Goal: Information Seeking & Learning: Learn about a topic

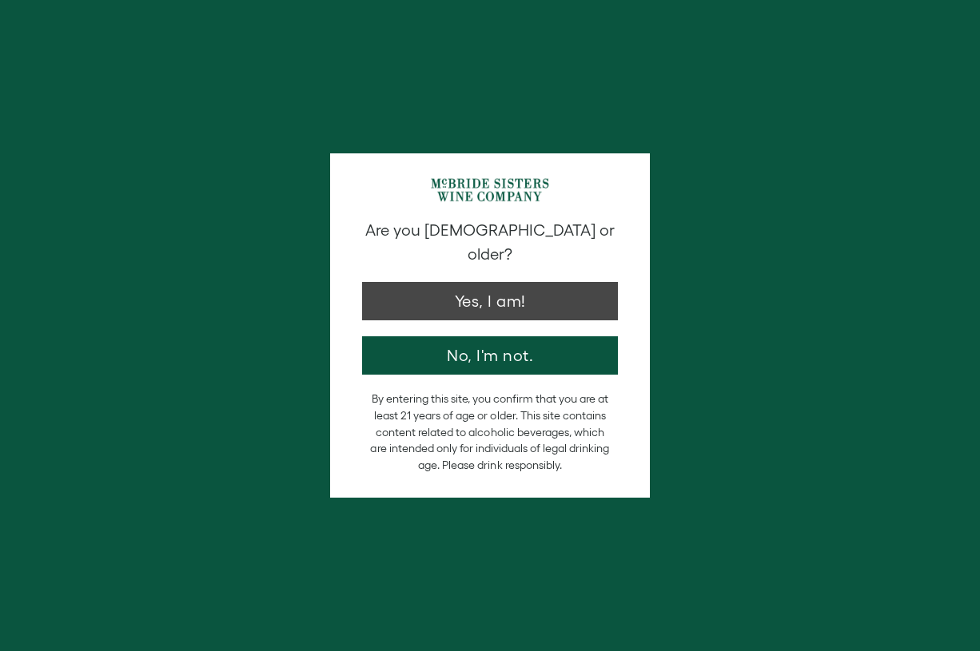
click at [427, 282] on button "Yes, I am!" at bounding box center [490, 301] width 256 height 38
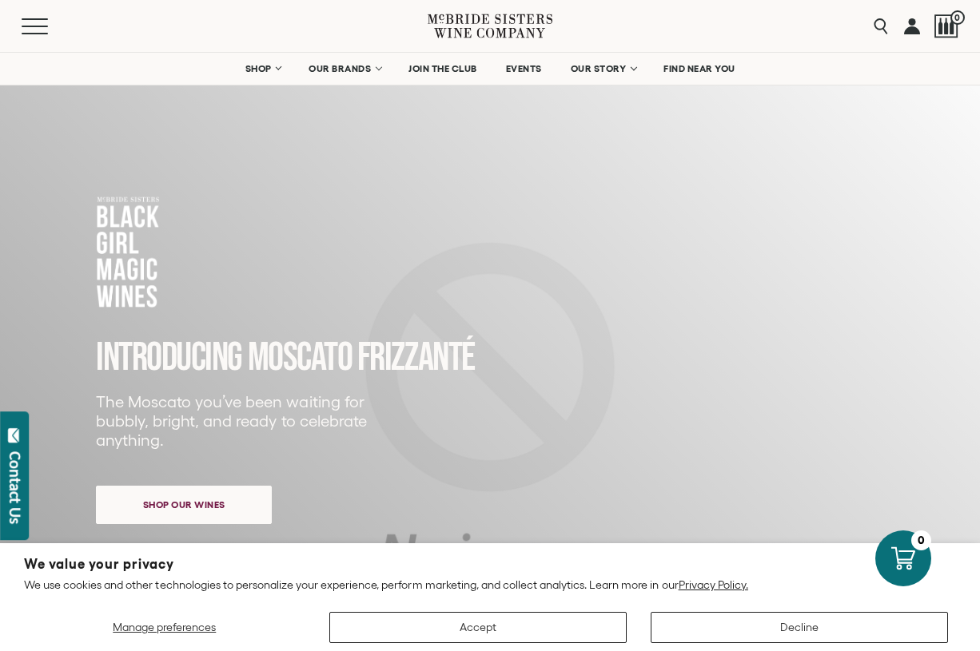
click at [575, 632] on button "Accept" at bounding box center [477, 627] width 297 height 31
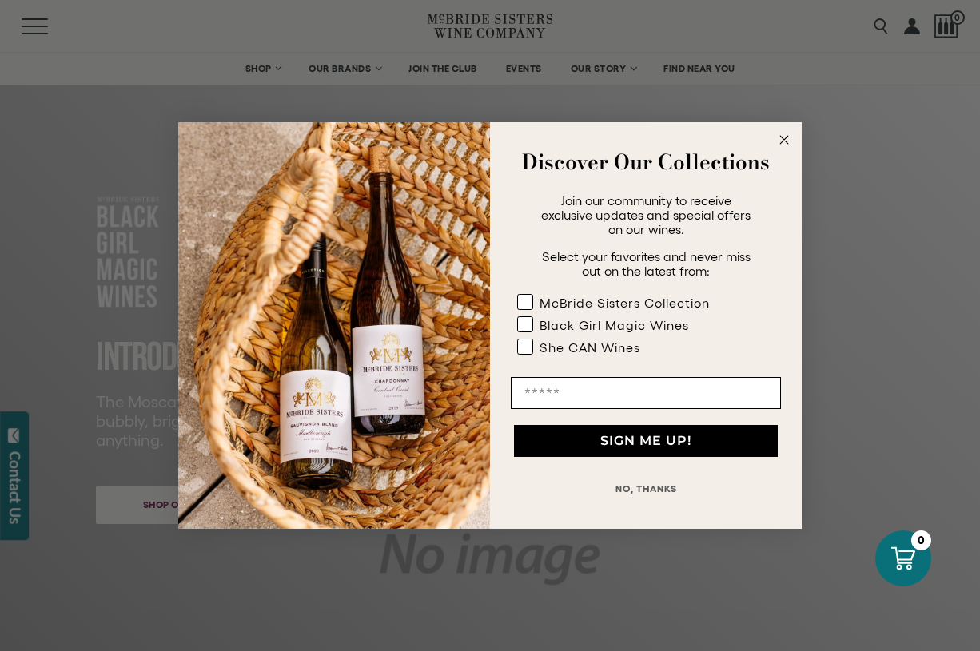
click at [783, 138] on circle "Close dialog" at bounding box center [784, 140] width 18 height 18
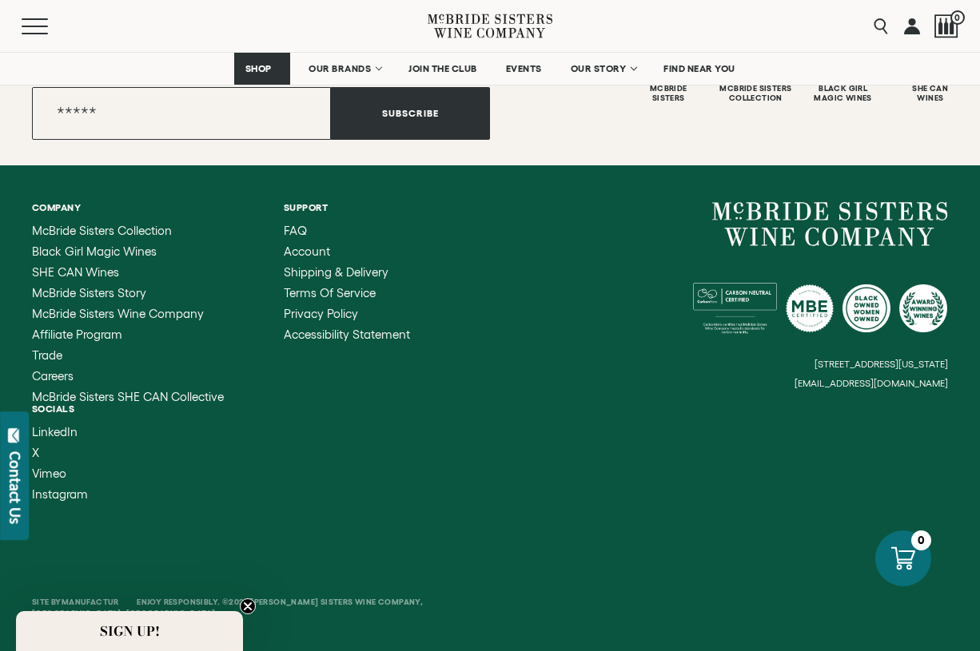
scroll to position [4576, 0]
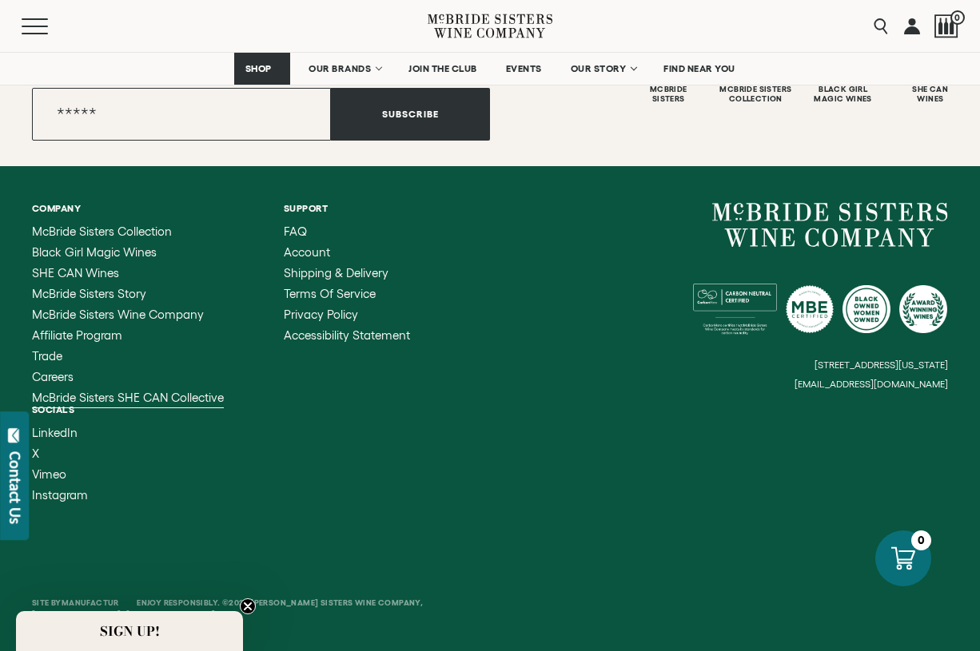
click at [176, 392] on span "McBride Sisters SHE CAN Collective" at bounding box center [128, 398] width 192 height 14
click at [125, 289] on span "McBride Sisters Story" at bounding box center [89, 294] width 114 height 14
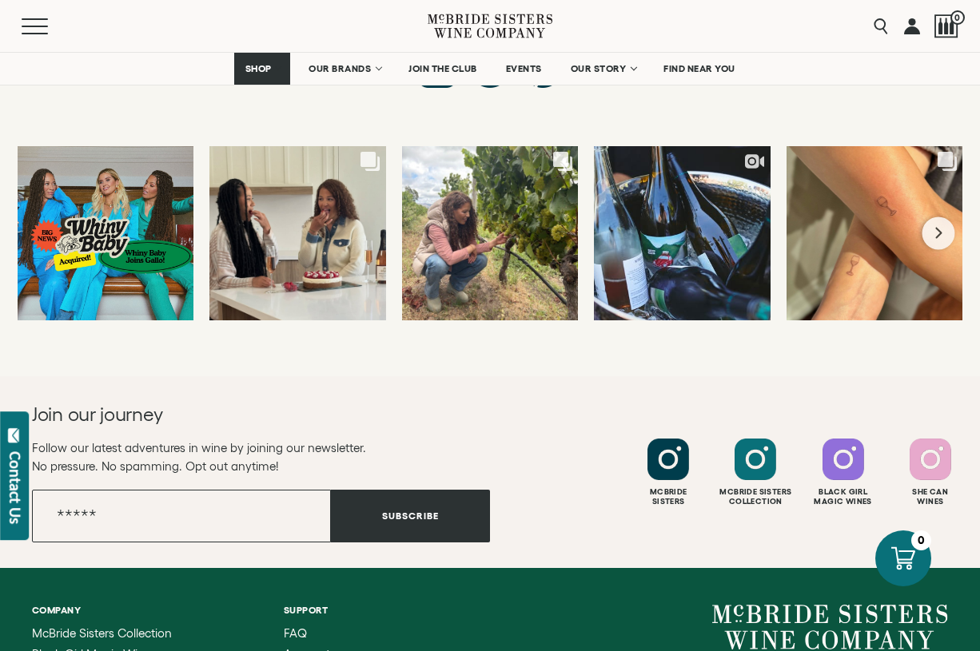
scroll to position [8670, 0]
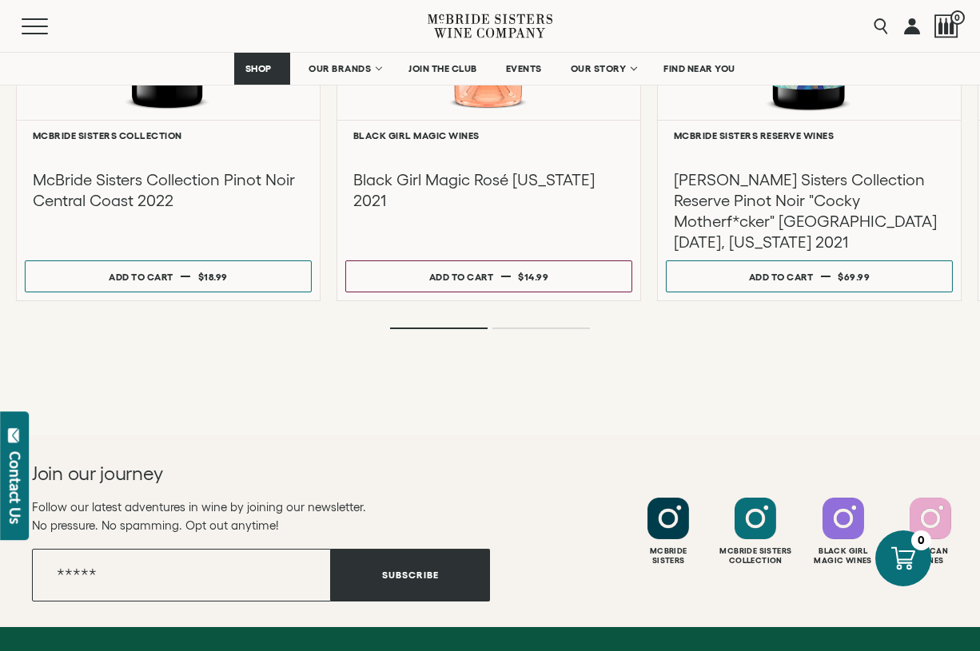
scroll to position [2206, 0]
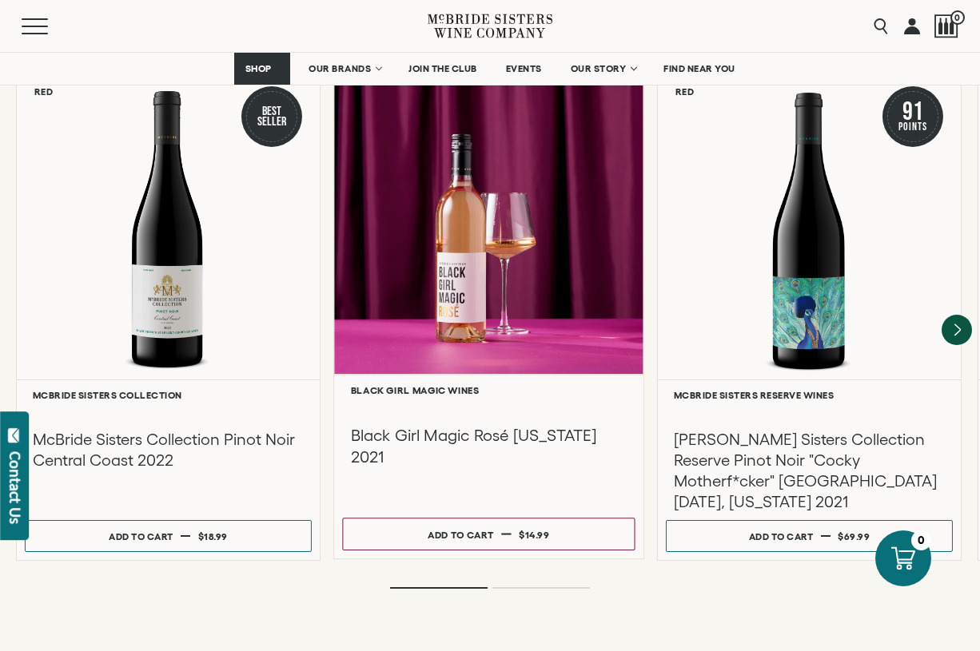
click at [380, 237] on div at bounding box center [488, 221] width 309 height 308
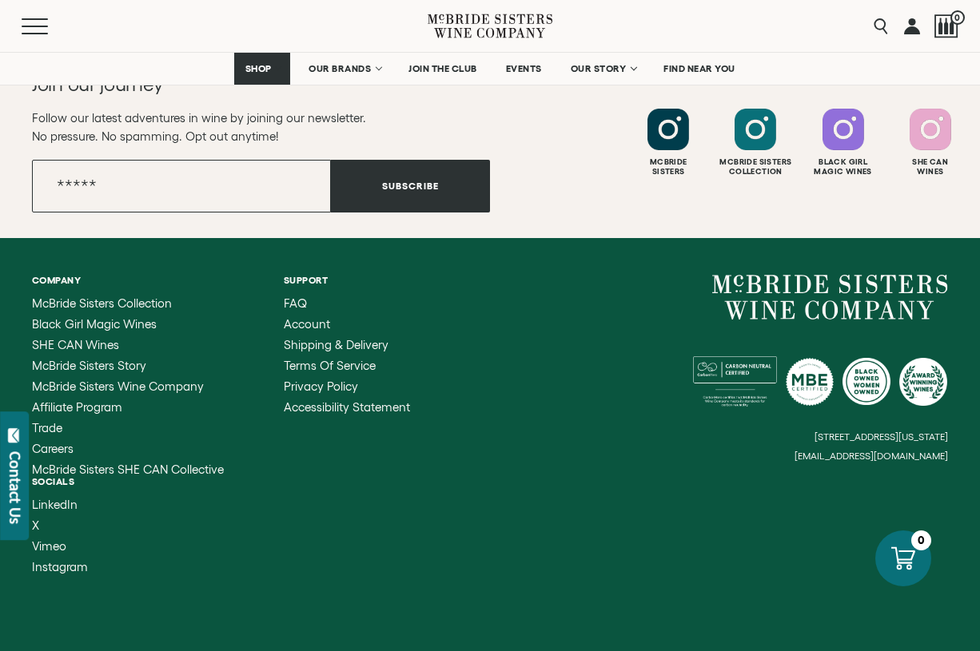
scroll to position [3421, 0]
